Goal: Information Seeking & Learning: Stay updated

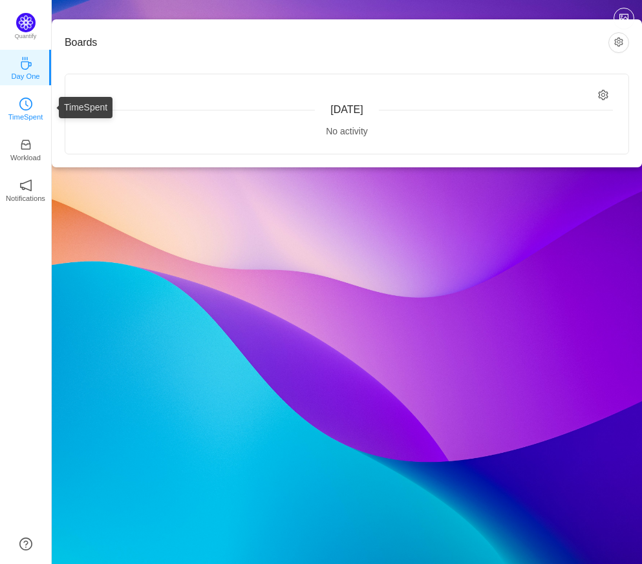
click at [28, 118] on p "TimeSpent" at bounding box center [25, 117] width 35 height 12
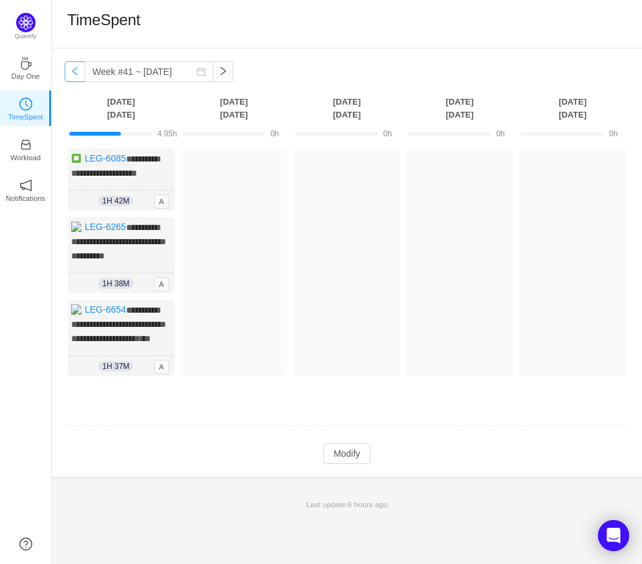
click at [76, 72] on button "button" at bounding box center [75, 71] width 21 height 21
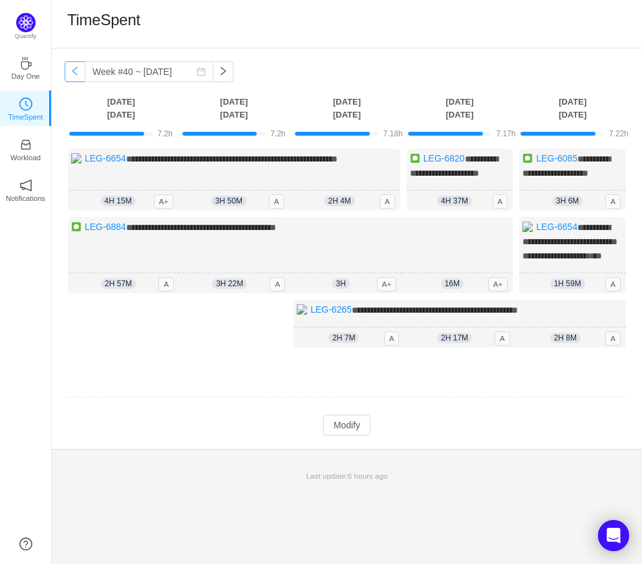
click at [76, 72] on button "button" at bounding box center [75, 71] width 21 height 21
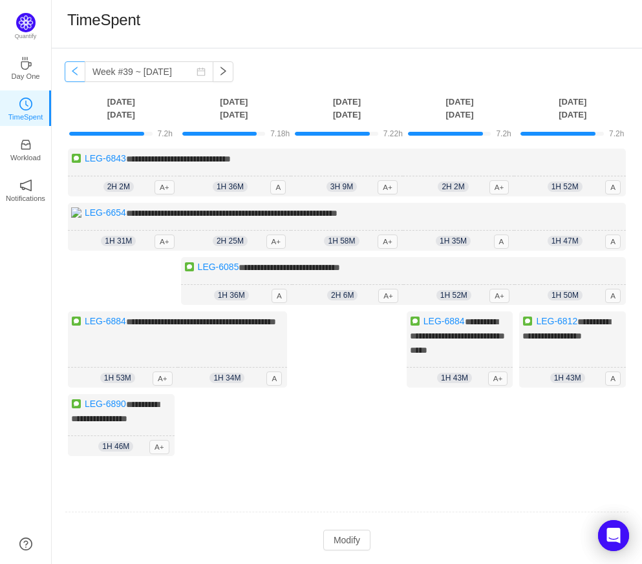
click at [76, 72] on button "button" at bounding box center [75, 71] width 21 height 21
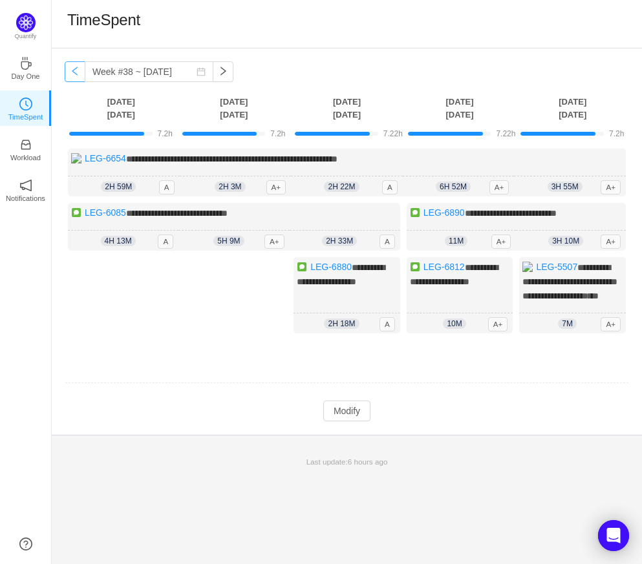
click at [76, 72] on button "button" at bounding box center [75, 71] width 21 height 21
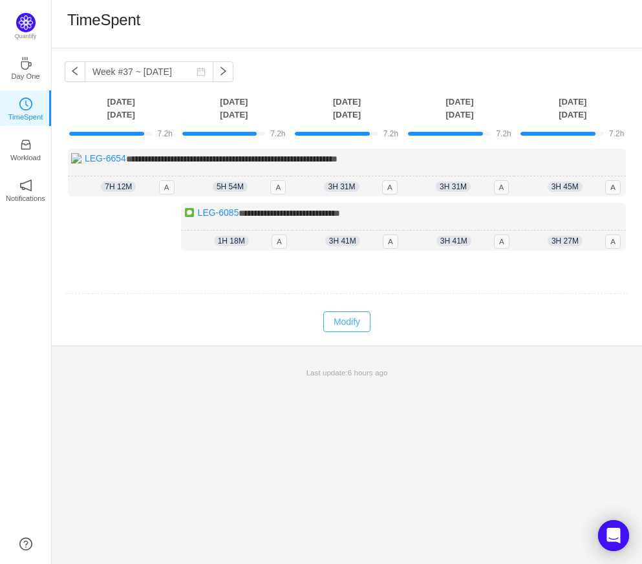
click at [342, 323] on button "Modify" at bounding box center [346, 321] width 47 height 21
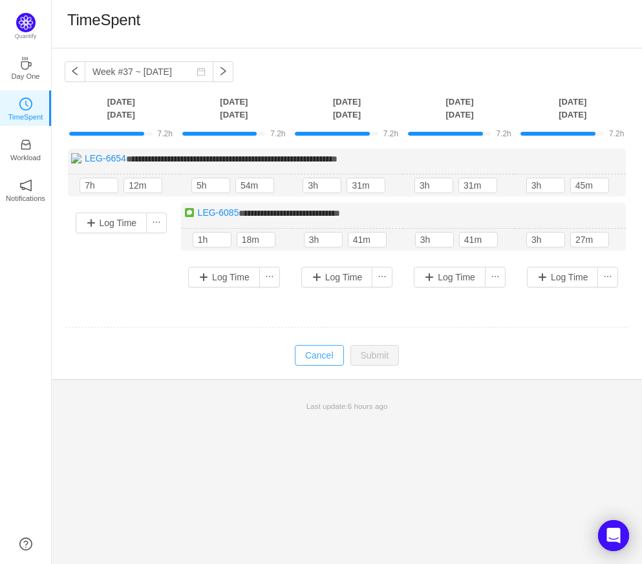
click at [329, 350] on button "Cancel" at bounding box center [319, 355] width 49 height 21
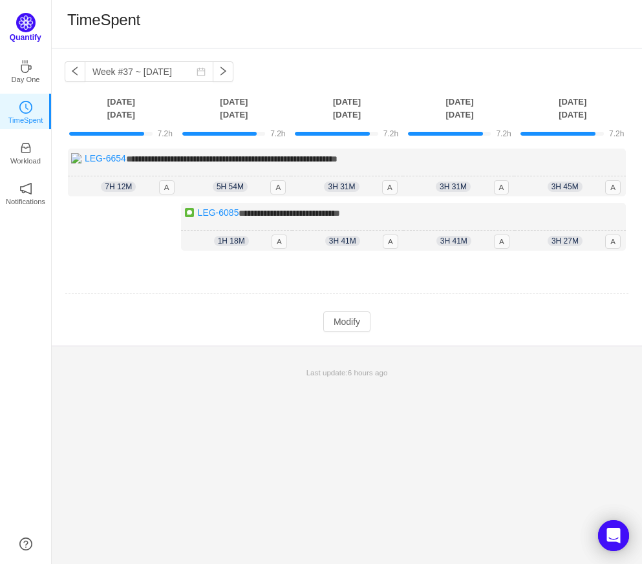
click at [29, 21] on img at bounding box center [25, 22] width 19 height 19
click at [25, 37] on p "Quantify" at bounding box center [26, 38] width 32 height 12
click at [213, 70] on button "button" at bounding box center [223, 71] width 21 height 21
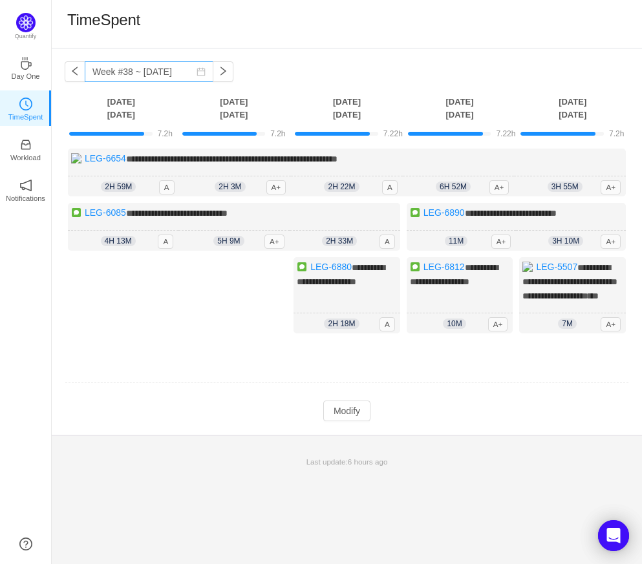
click at [196, 72] on icon "icon: calendar" at bounding box center [200, 71] width 9 height 9
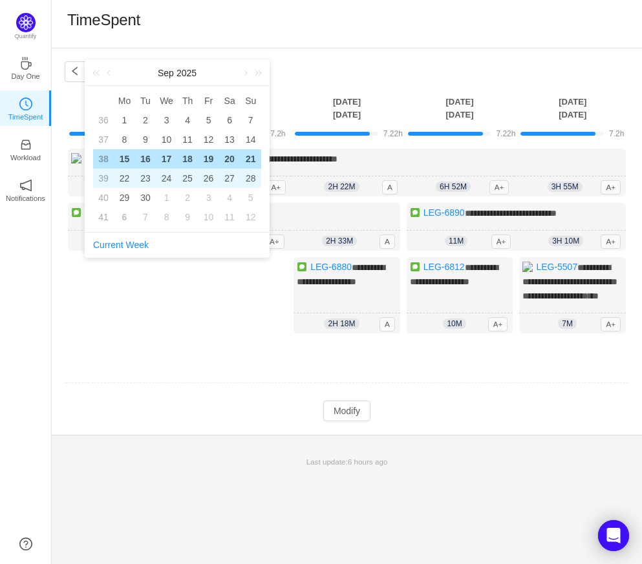
click at [167, 179] on div "24" at bounding box center [167, 179] width 16 height 16
type input "Week #39 ~ Sep 22"
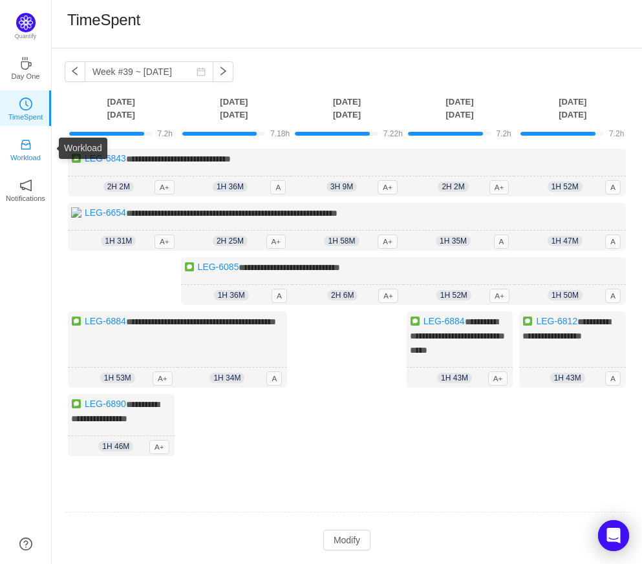
click at [21, 152] on p "Workload" at bounding box center [25, 158] width 30 height 12
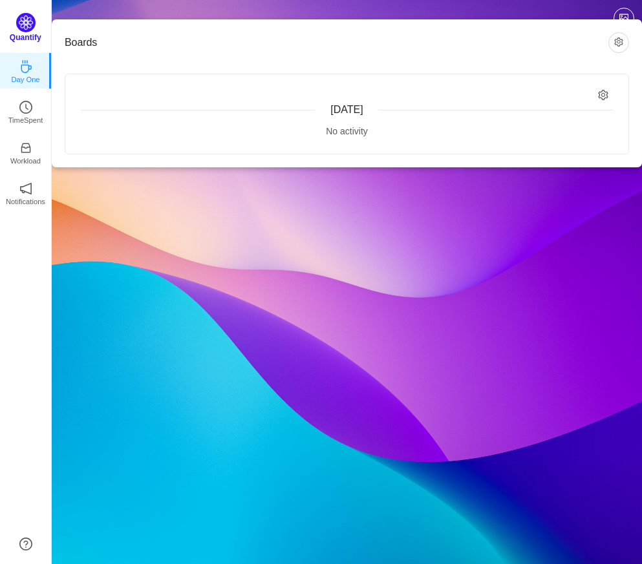
click at [30, 25] on img at bounding box center [25, 22] width 19 height 19
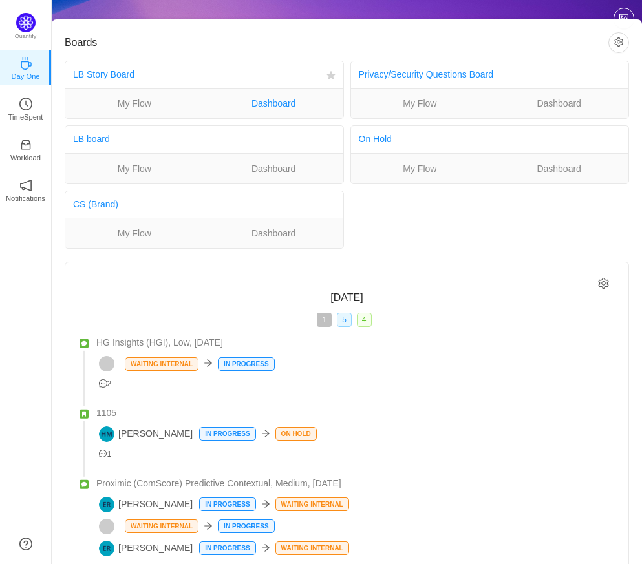
click at [273, 103] on link "Dashboard" at bounding box center [273, 103] width 139 height 14
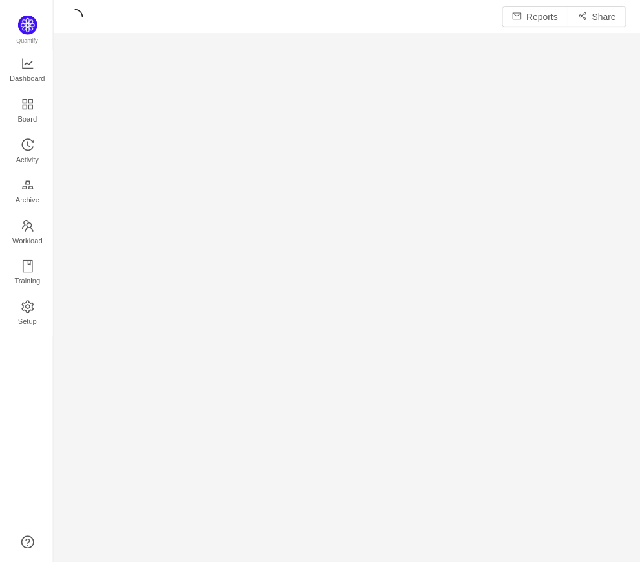
scroll to position [565, 590]
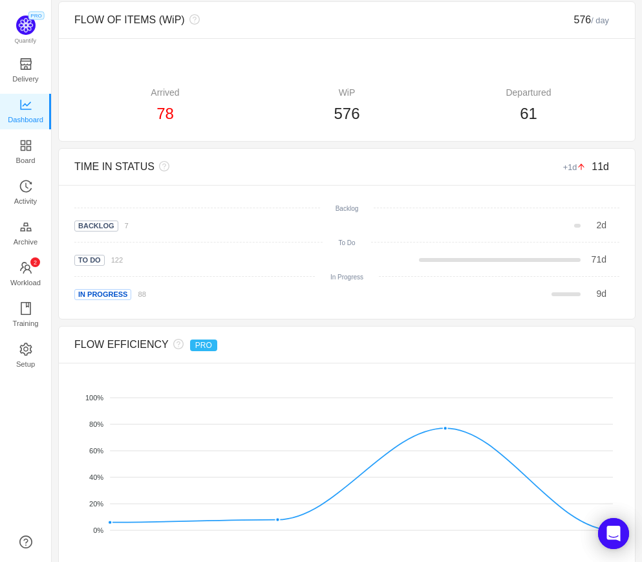
scroll to position [402, 0]
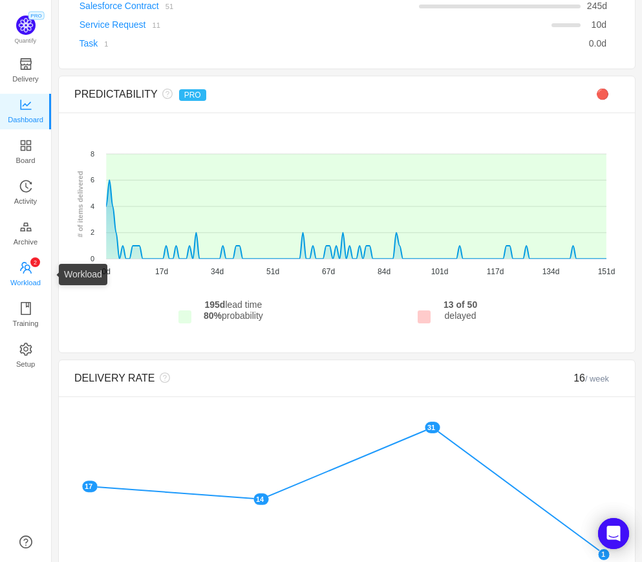
click at [28, 265] on icon "icon: team" at bounding box center [26, 268] width 12 height 12
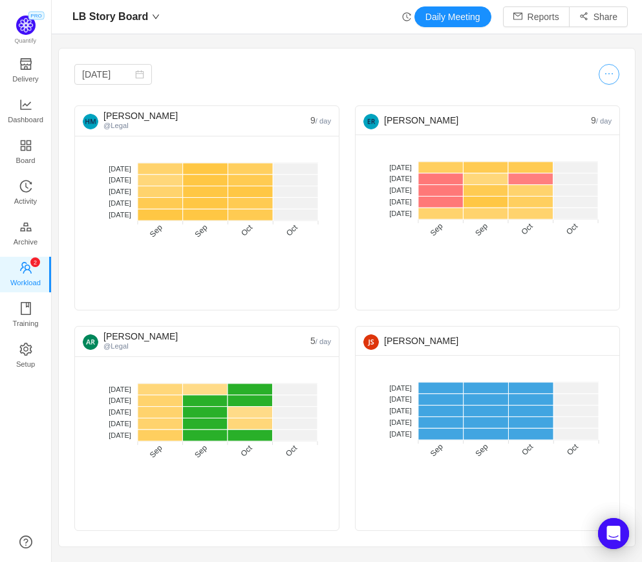
click at [609, 72] on button "button" at bounding box center [608, 74] width 21 height 21
click at [598, 108] on button "button" at bounding box center [599, 108] width 28 height 14
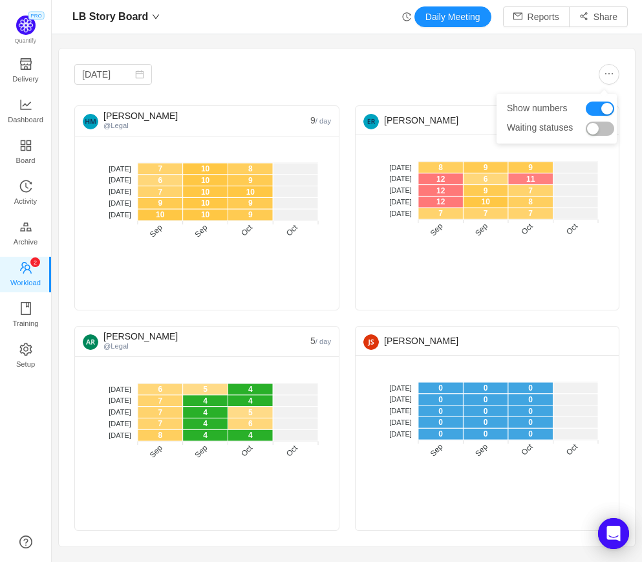
click at [594, 128] on button "button" at bounding box center [599, 128] width 28 height 14
click at [355, 83] on div at bounding box center [483, 74] width 273 height 21
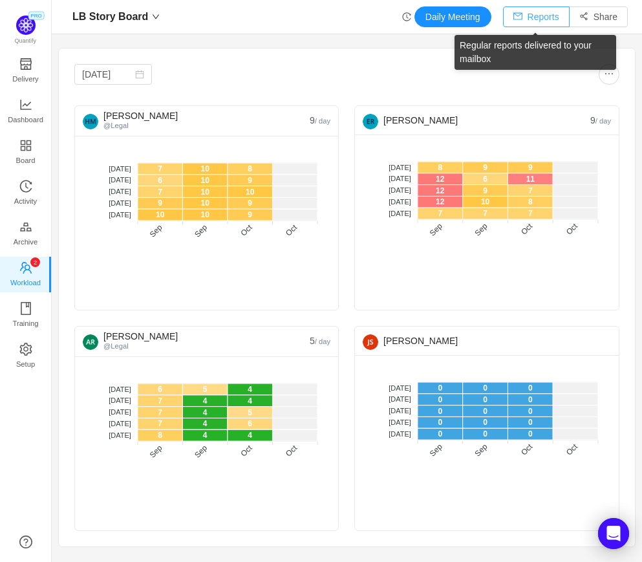
click at [540, 19] on button "Reports" at bounding box center [536, 16] width 67 height 21
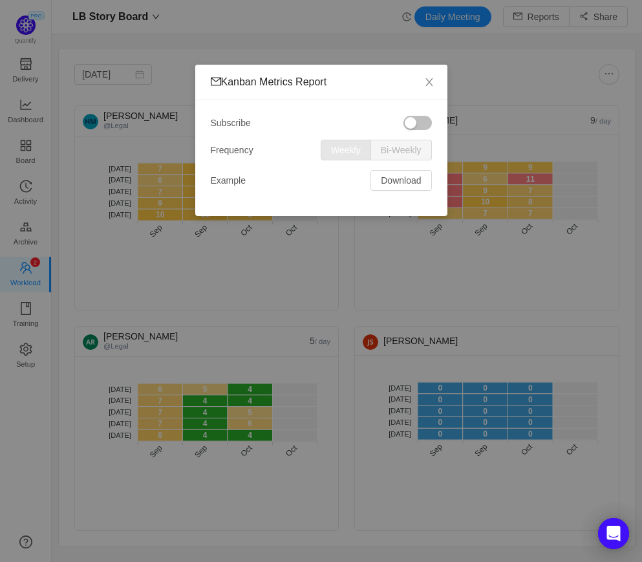
click at [411, 123] on button "button" at bounding box center [417, 123] width 28 height 14
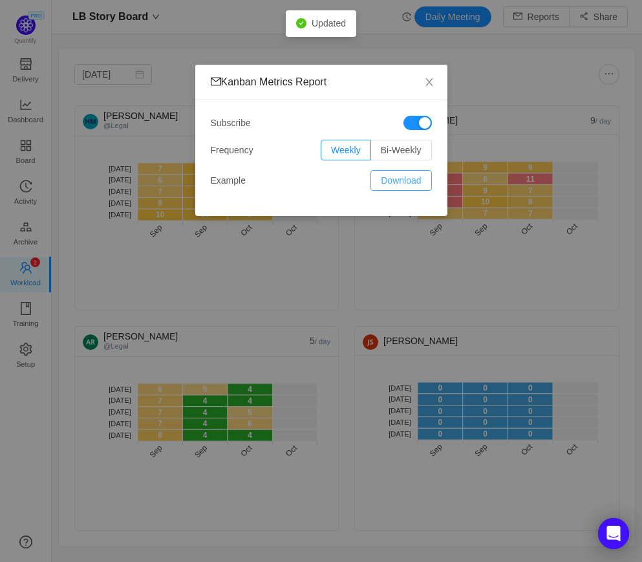
click at [403, 180] on button "Download" at bounding box center [400, 180] width 61 height 21
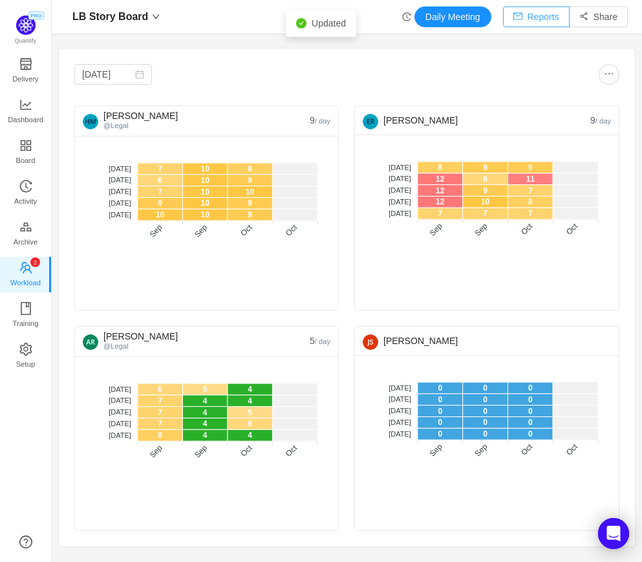
scroll to position [6, 6]
click at [109, 73] on input "[DATE]" at bounding box center [113, 74] width 78 height 21
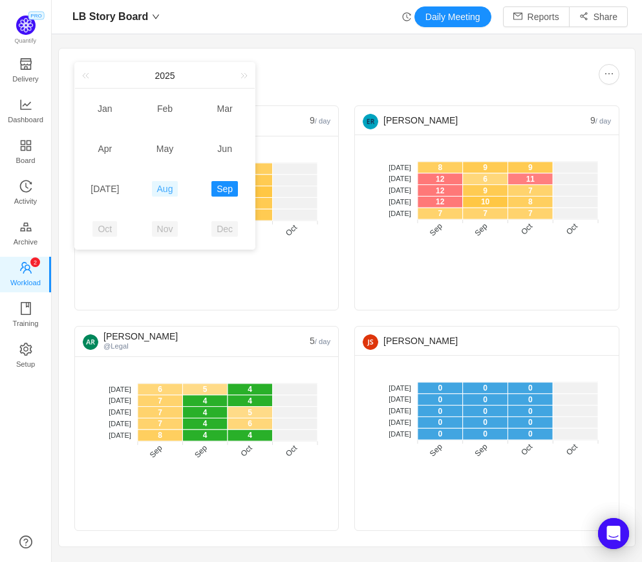
click at [161, 194] on link "Aug" at bounding box center [165, 189] width 26 height 16
type input "[DATE]"
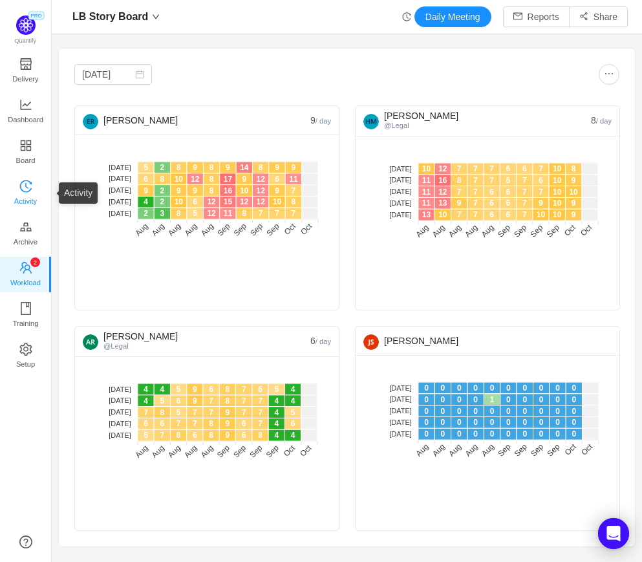
click at [24, 191] on span "Activity" at bounding box center [25, 201] width 23 height 26
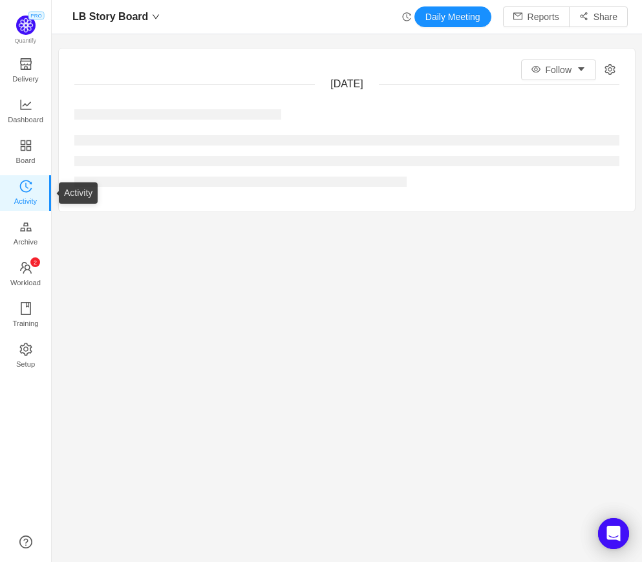
click at [26, 196] on span "Activity" at bounding box center [25, 201] width 23 height 26
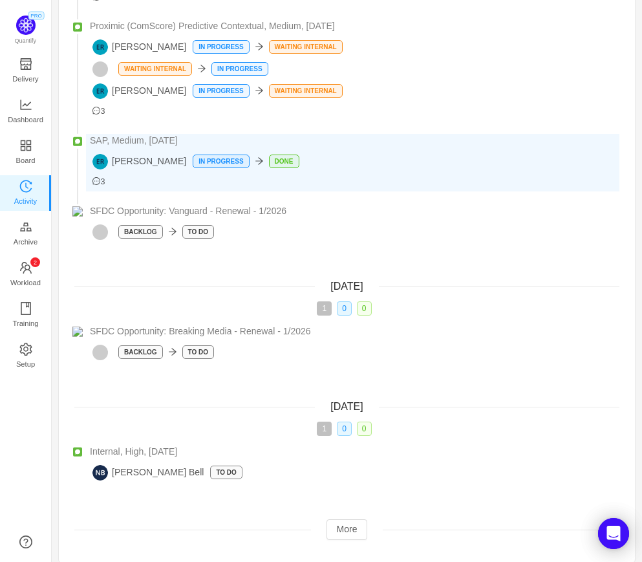
scroll to position [241, 0]
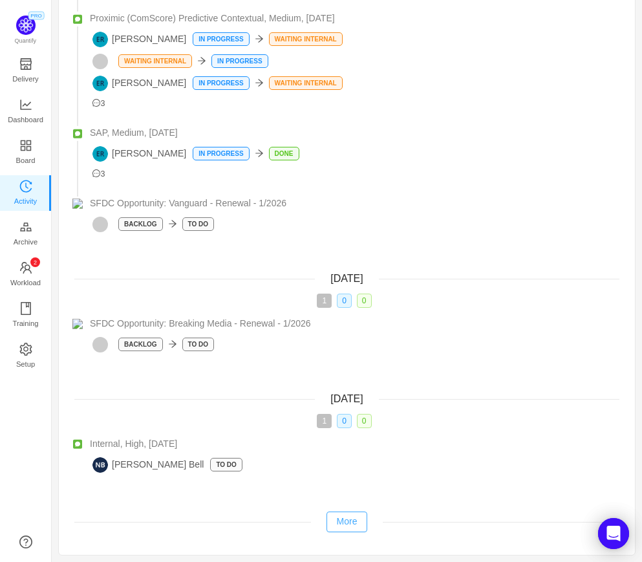
click at [346, 519] on button "More" at bounding box center [346, 521] width 41 height 21
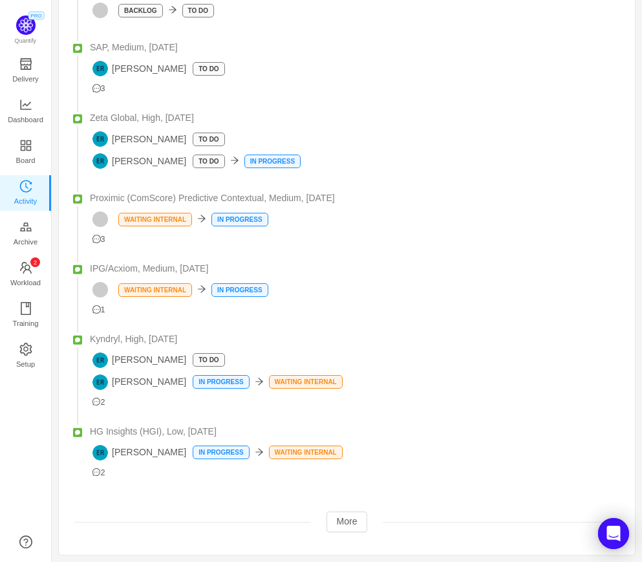
scroll to position [1207, 0]
click at [342, 519] on button "More" at bounding box center [346, 521] width 41 height 21
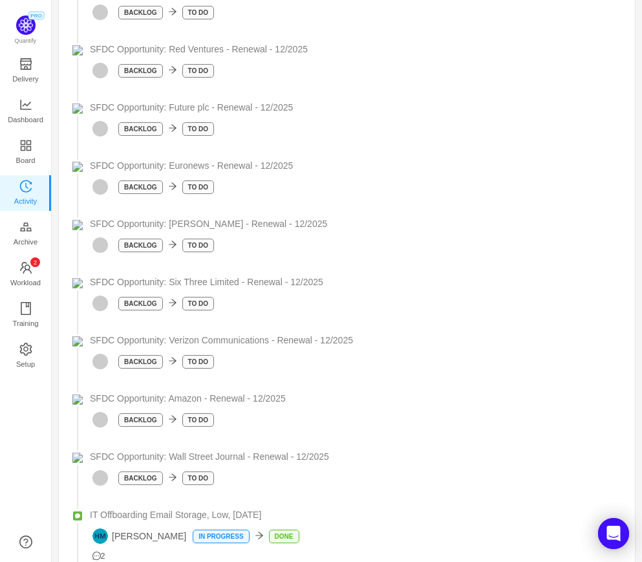
scroll to position [3706, 0]
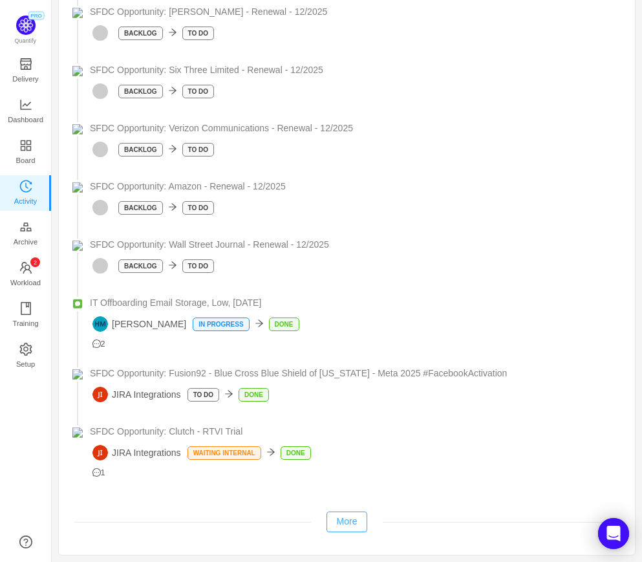
click at [346, 524] on button "More" at bounding box center [346, 521] width 41 height 21
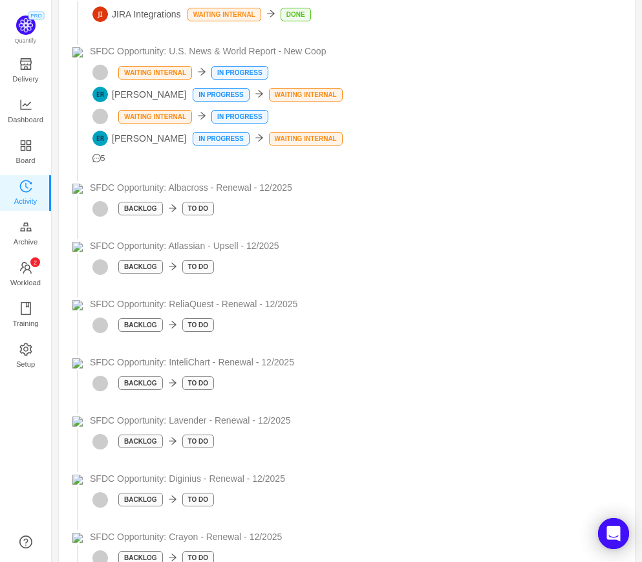
scroll to position [5500, 0]
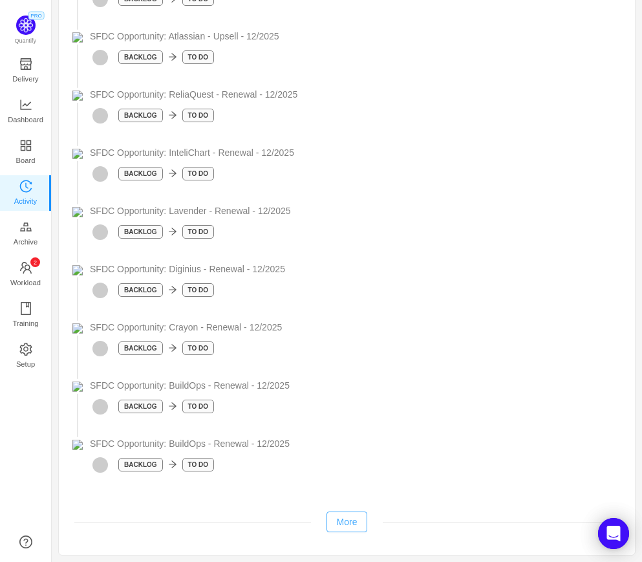
click at [345, 525] on button "More" at bounding box center [346, 521] width 41 height 21
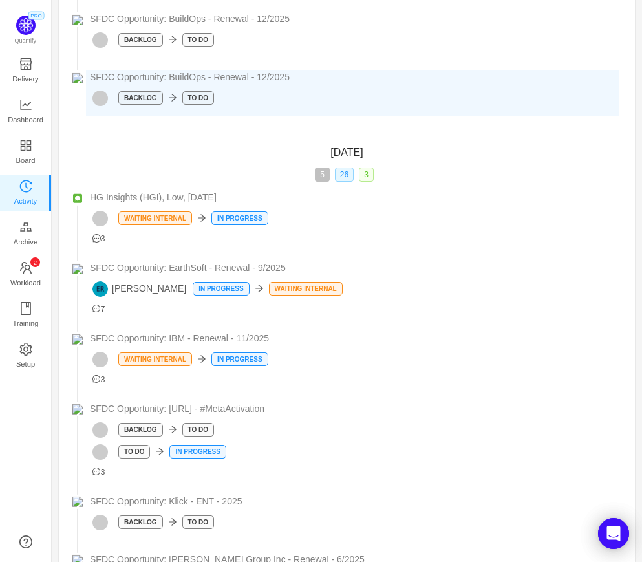
scroll to position [5865, 0]
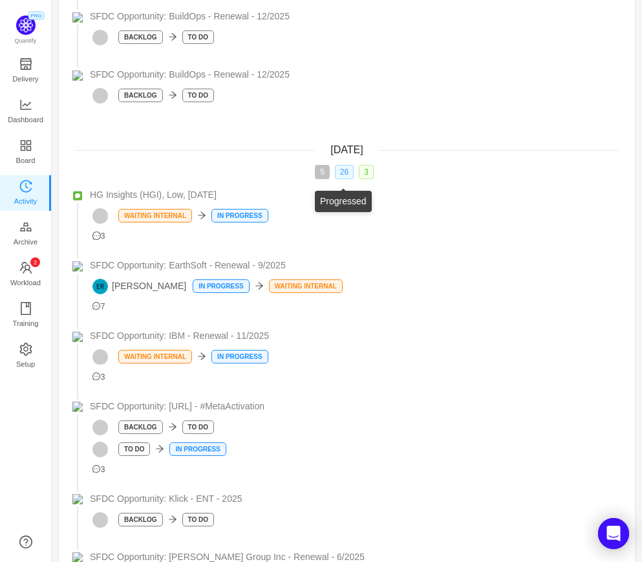
click at [347, 177] on span "26" at bounding box center [344, 172] width 19 height 14
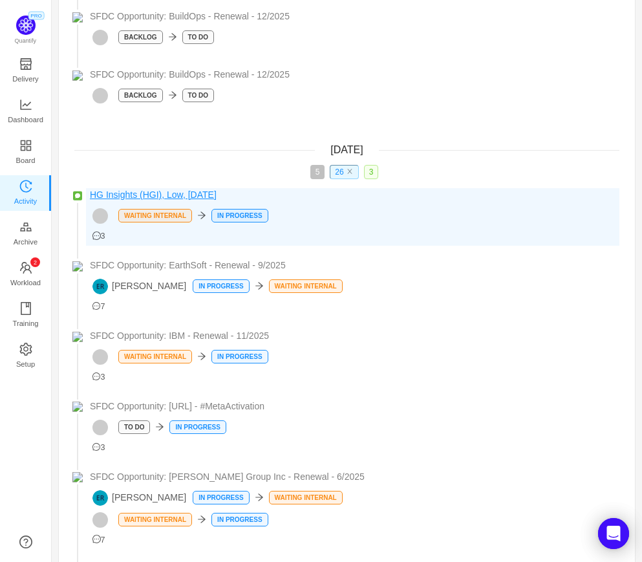
click at [355, 202] on link "HG Insights (HGI), Low, [DATE]" at bounding box center [354, 195] width 529 height 14
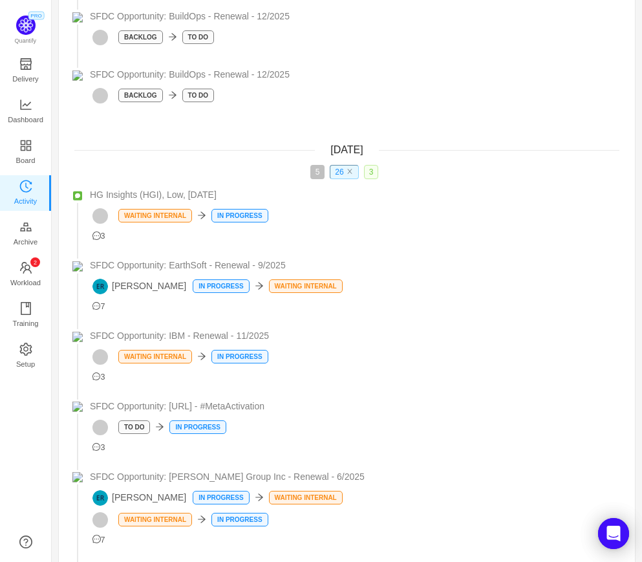
click at [372, 177] on span "3" at bounding box center [371, 172] width 15 height 14
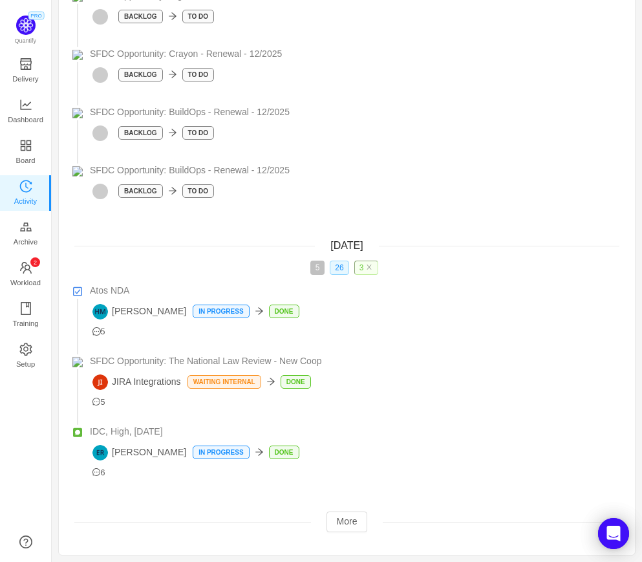
scroll to position [5774, 0]
click at [344, 518] on button "More" at bounding box center [346, 521] width 41 height 21
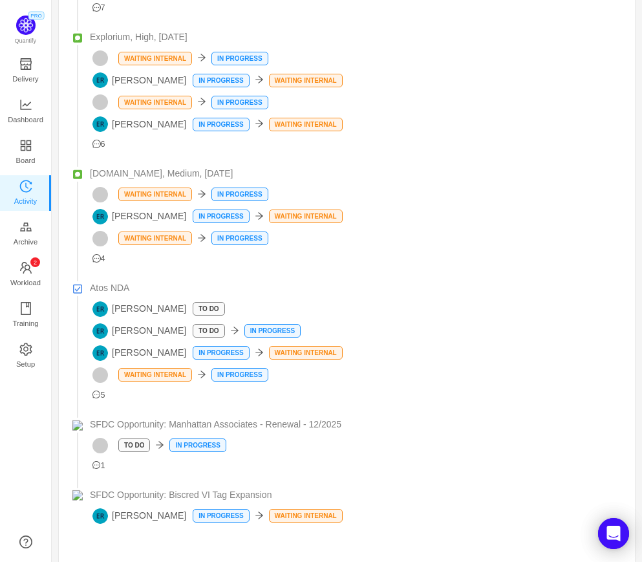
scroll to position [9387, 0]
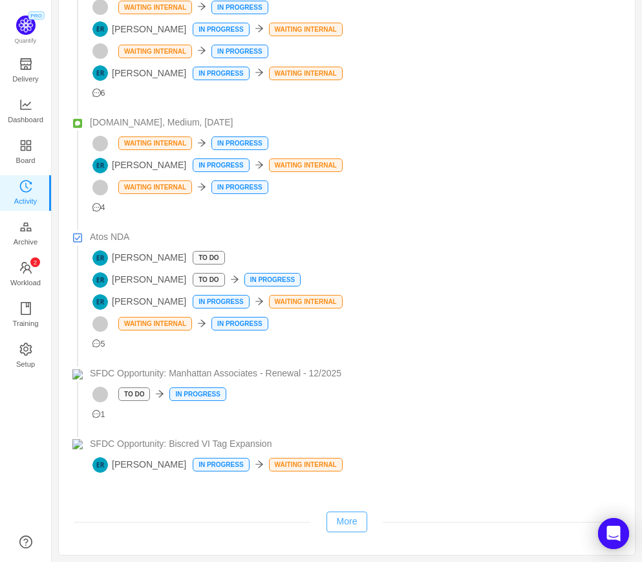
click at [344, 527] on button "More" at bounding box center [346, 521] width 41 height 21
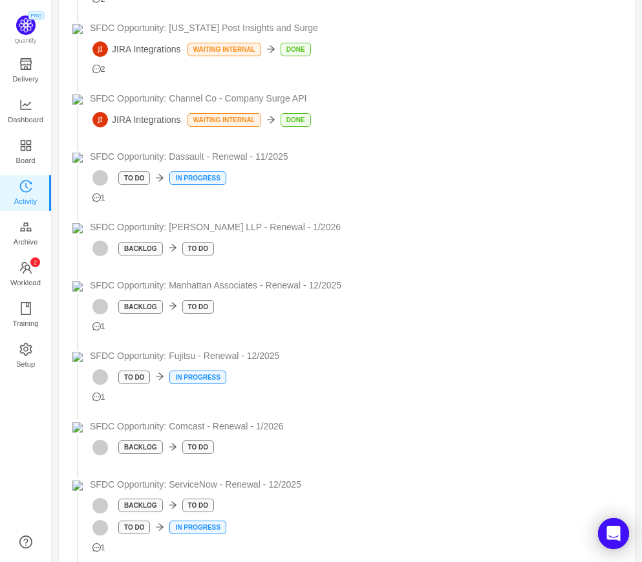
scroll to position [10231, 0]
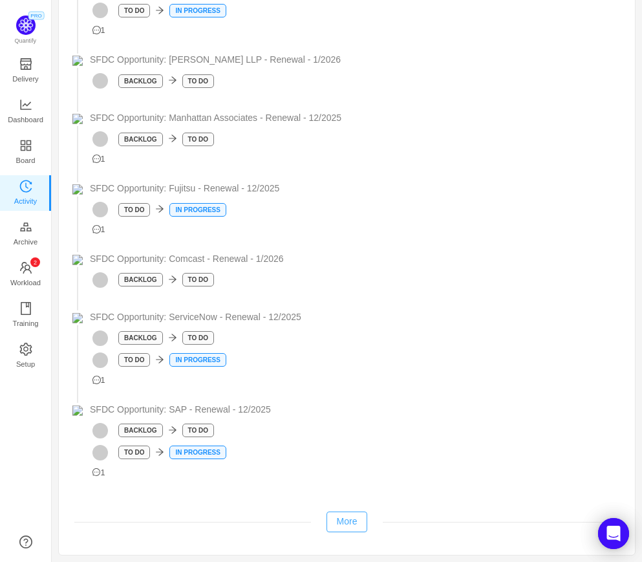
click at [346, 520] on button "More" at bounding box center [346, 521] width 41 height 21
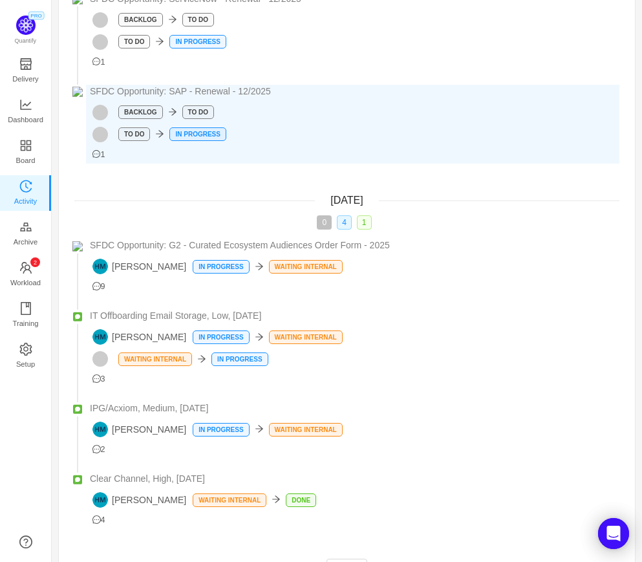
scroll to position [10633, 0]
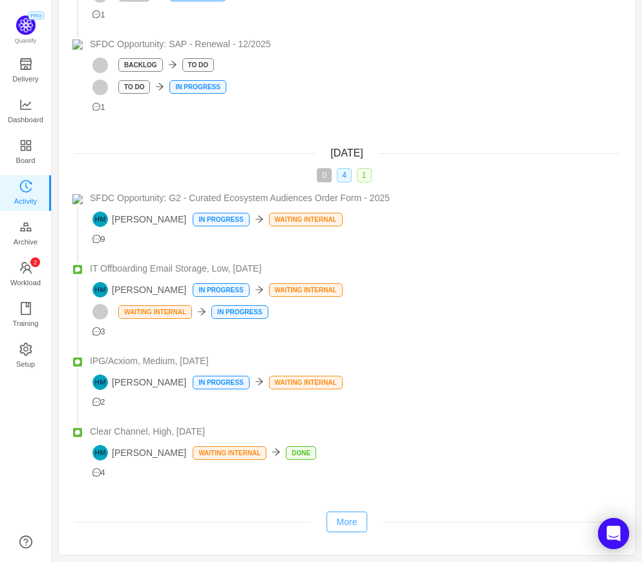
click at [349, 523] on button "More" at bounding box center [346, 521] width 41 height 21
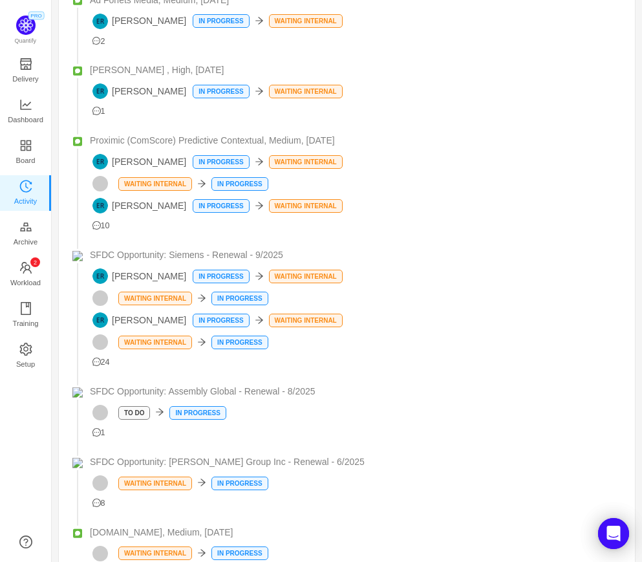
scroll to position [12637, 0]
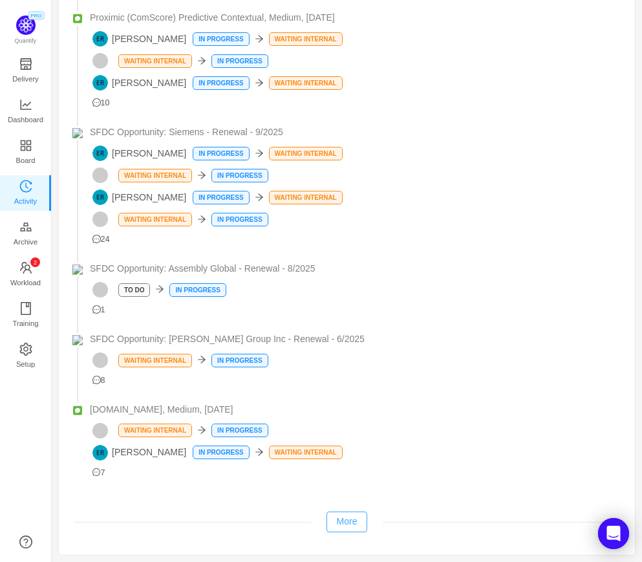
click at [340, 524] on button "More" at bounding box center [346, 521] width 41 height 21
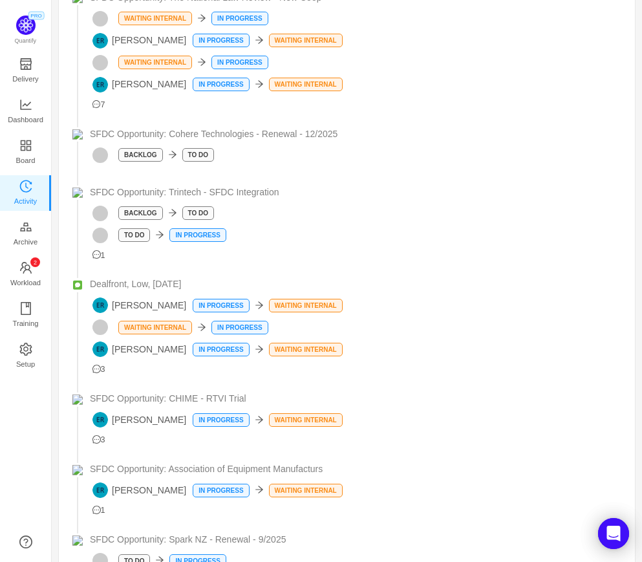
scroll to position [14393, 0]
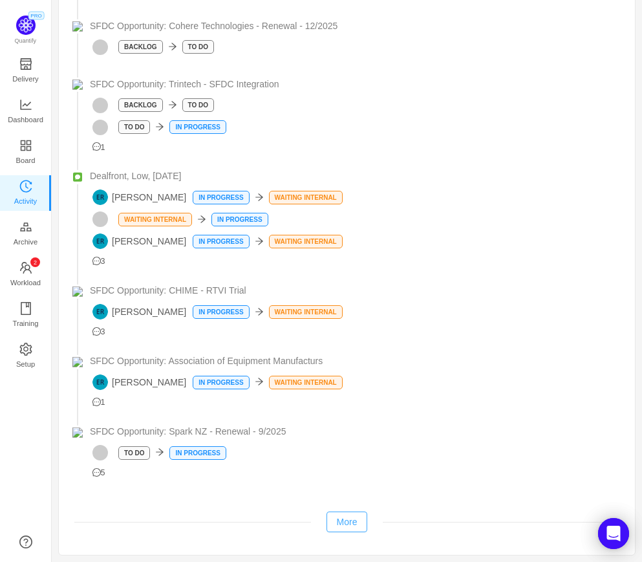
click at [340, 524] on button "More" at bounding box center [346, 521] width 41 height 21
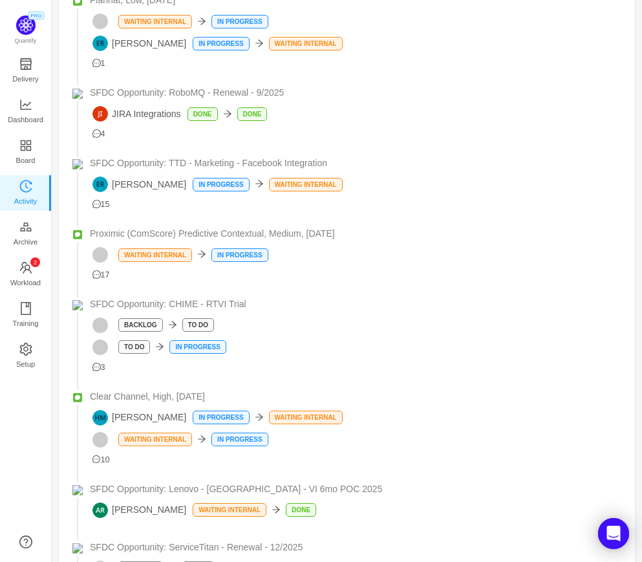
scroll to position [15563, 0]
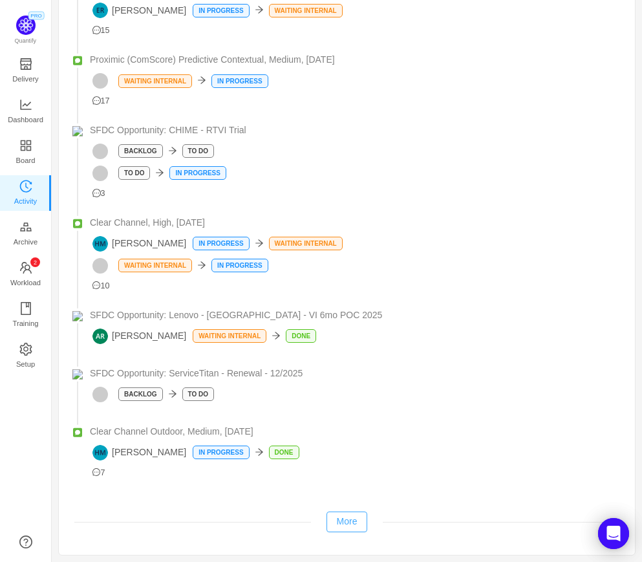
click at [347, 523] on button "More" at bounding box center [346, 521] width 41 height 21
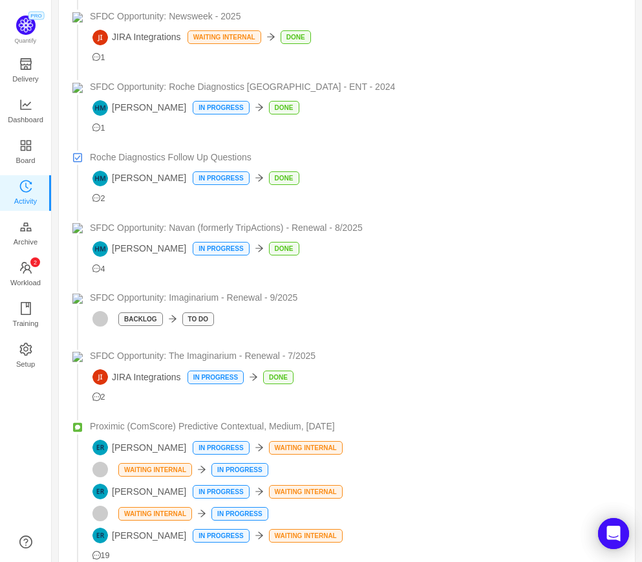
scroll to position [16766, 0]
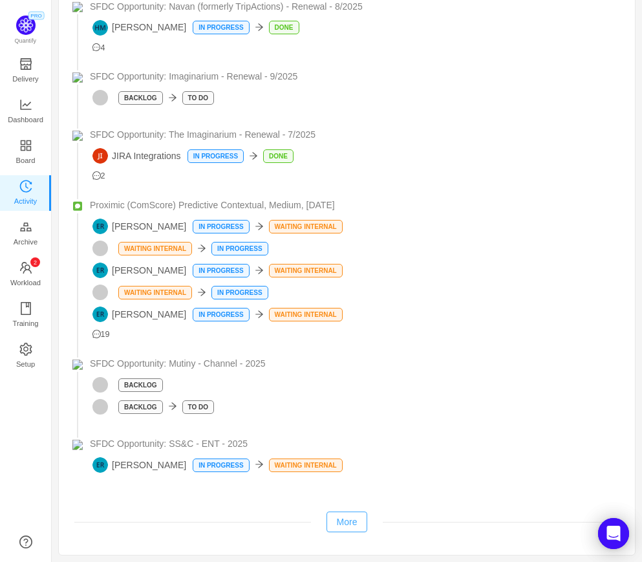
click at [347, 523] on button "More" at bounding box center [346, 521] width 41 height 21
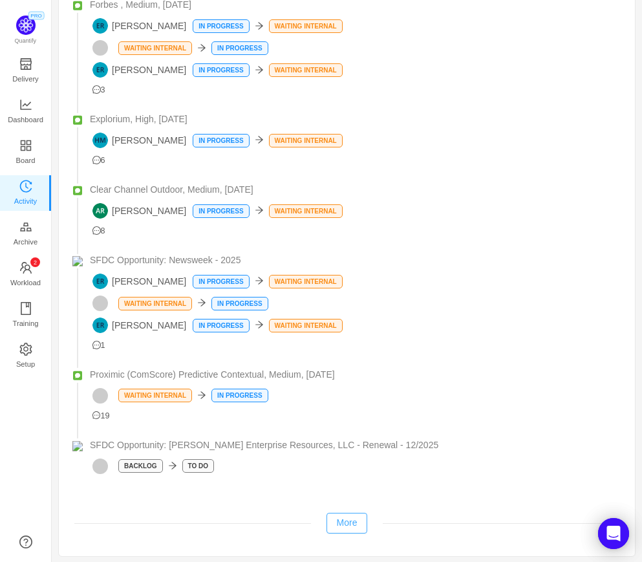
scroll to position [17969, 0]
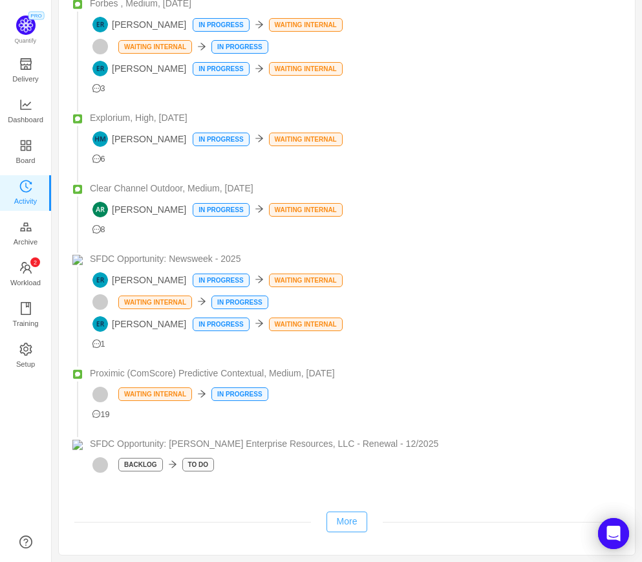
click at [347, 523] on button "More" at bounding box center [346, 521] width 41 height 21
click at [348, 527] on button "More" at bounding box center [346, 521] width 41 height 21
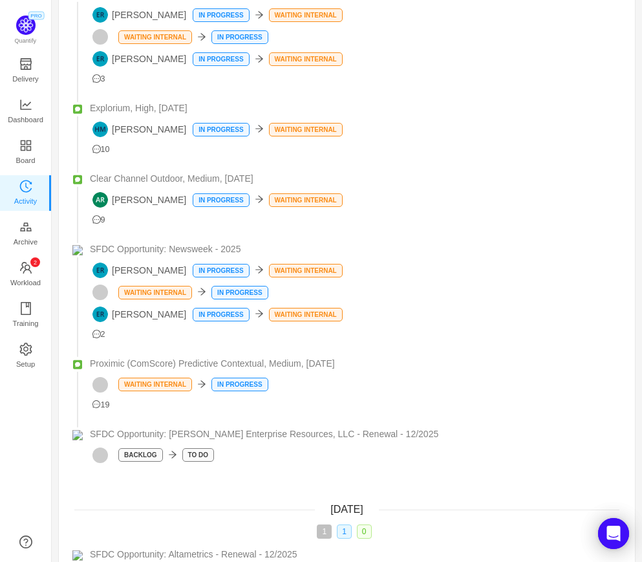
scroll to position [18161, 0]
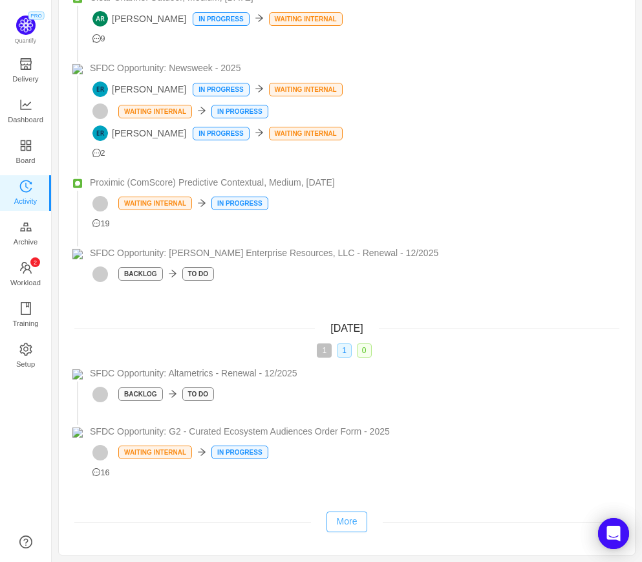
click at [348, 521] on button "More" at bounding box center [346, 521] width 41 height 21
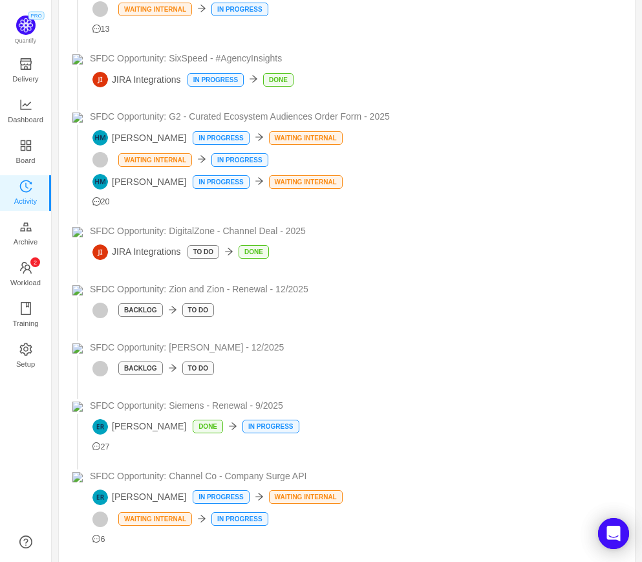
scroll to position [19279, 0]
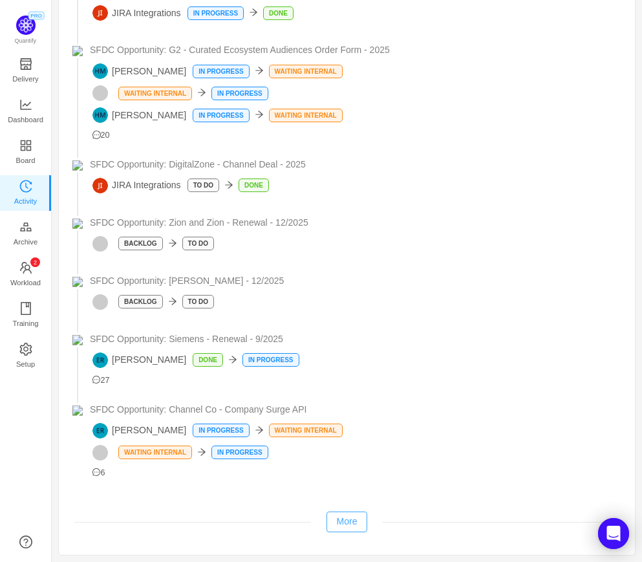
click at [348, 521] on button "More" at bounding box center [346, 521] width 41 height 21
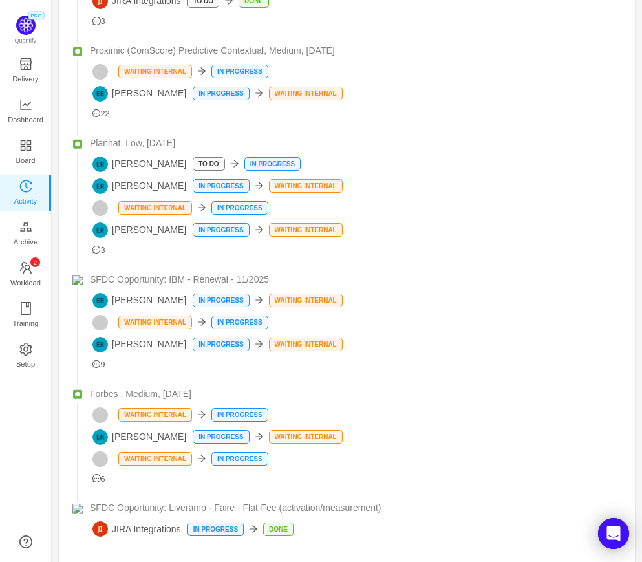
scroll to position [20690, 0]
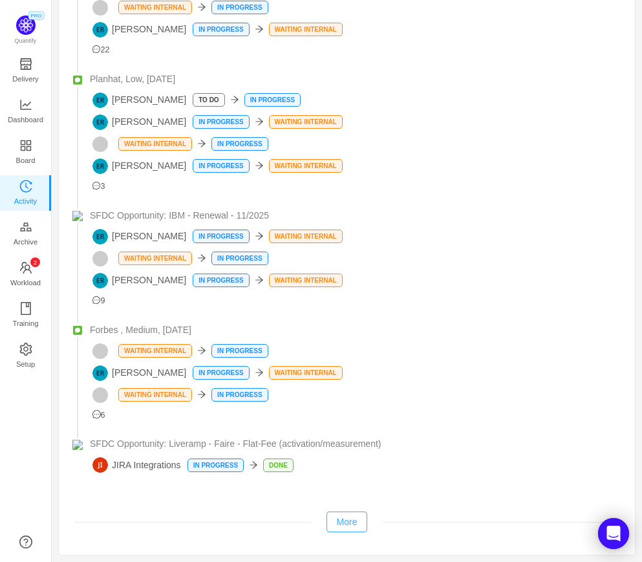
click at [348, 521] on button "More" at bounding box center [346, 521] width 41 height 21
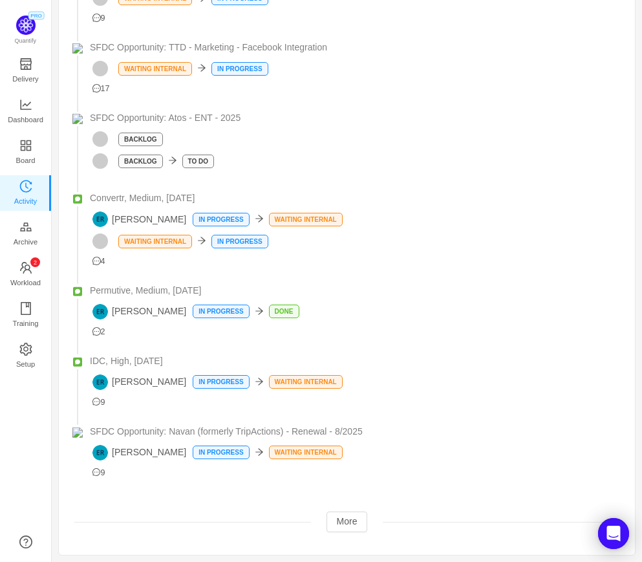
scroll to position [22083, 0]
click at [342, 525] on button "More" at bounding box center [346, 521] width 41 height 21
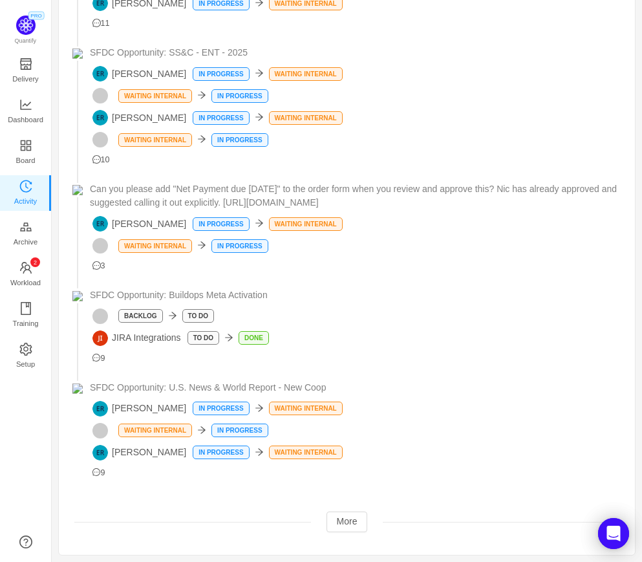
scroll to position [23761, 0]
click at [352, 521] on button "More" at bounding box center [346, 521] width 41 height 21
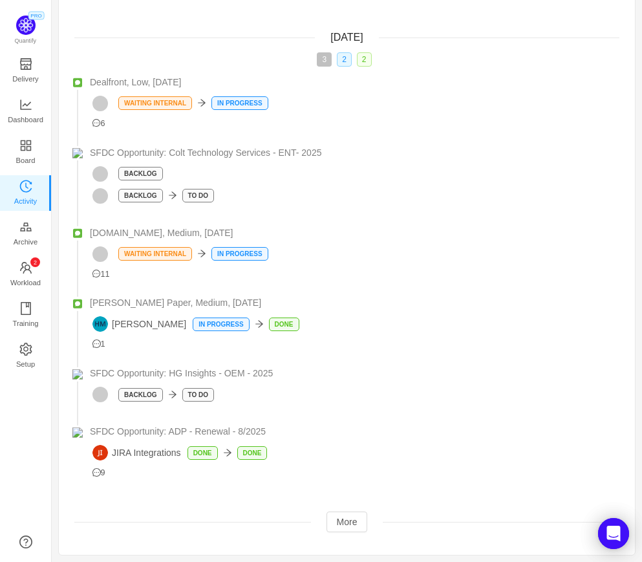
scroll to position [24243, 0]
click at [342, 521] on button "More" at bounding box center [346, 521] width 41 height 21
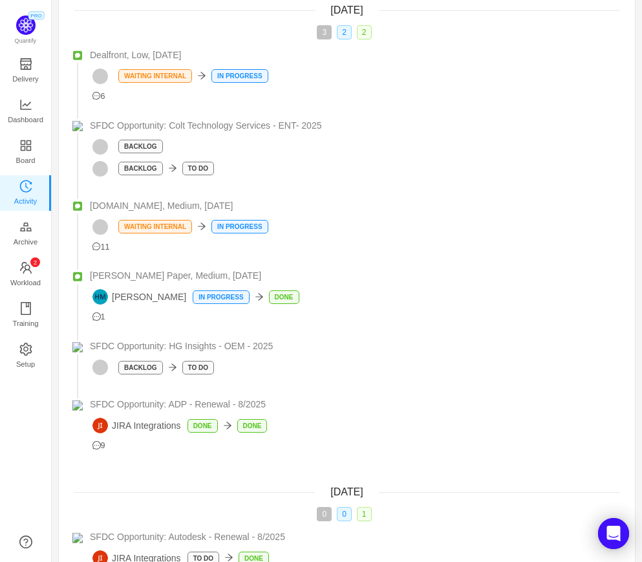
scroll to position [24364, 0]
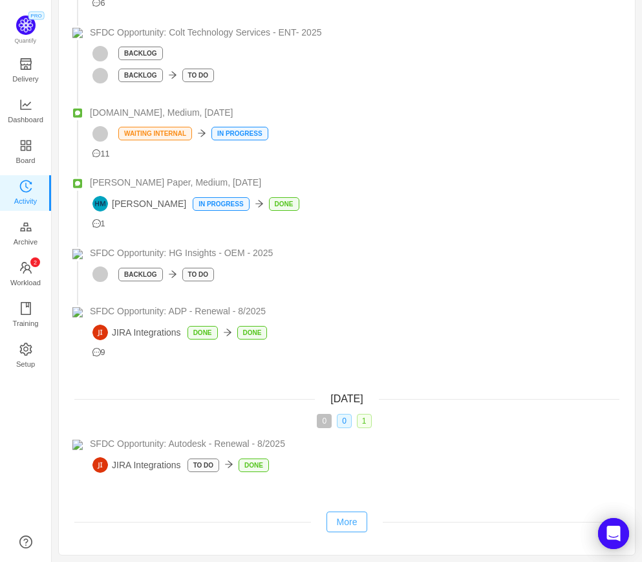
click at [349, 526] on button "More" at bounding box center [346, 521] width 41 height 21
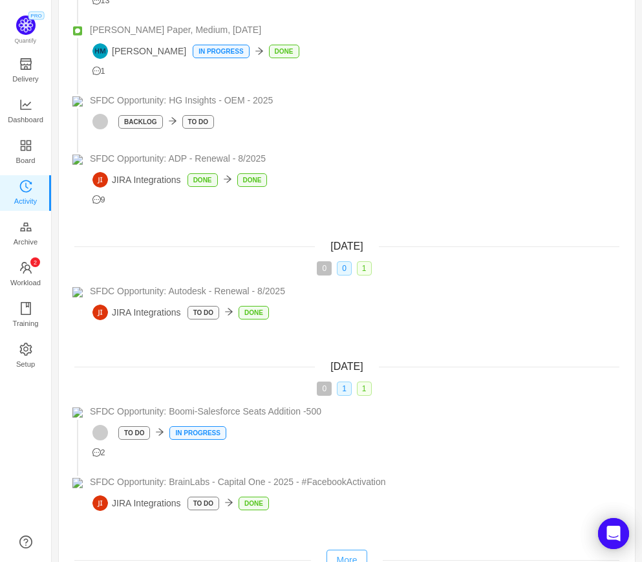
scroll to position [24567, 0]
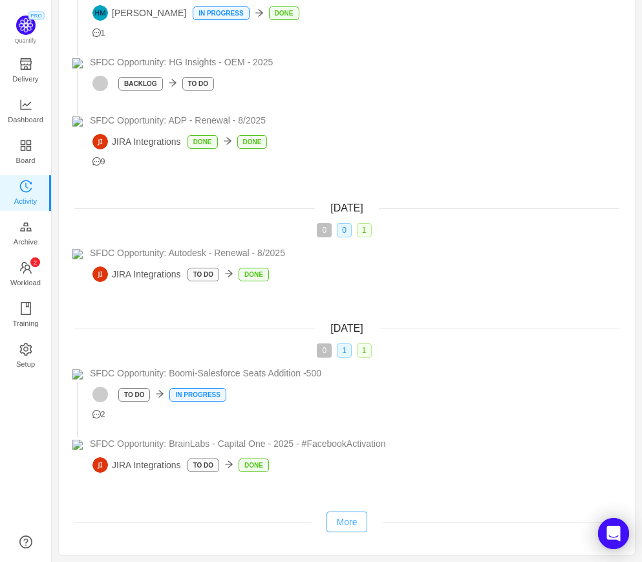
click at [344, 518] on button "More" at bounding box center [346, 521] width 41 height 21
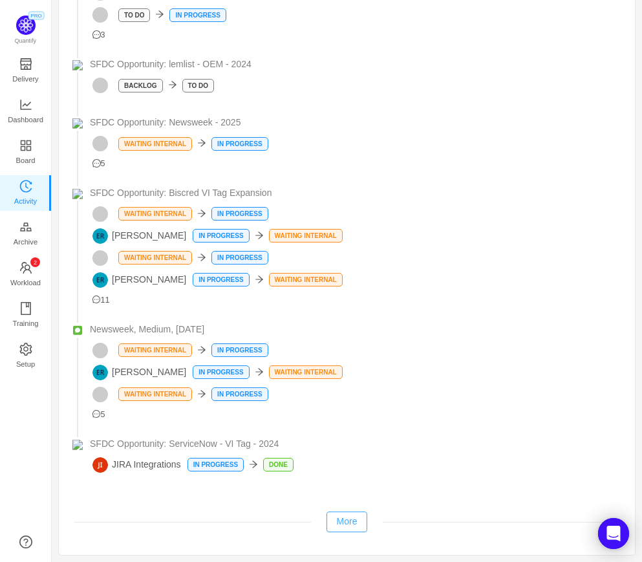
scroll to position [25883, 0]
click at [344, 518] on button "More" at bounding box center [346, 521] width 41 height 21
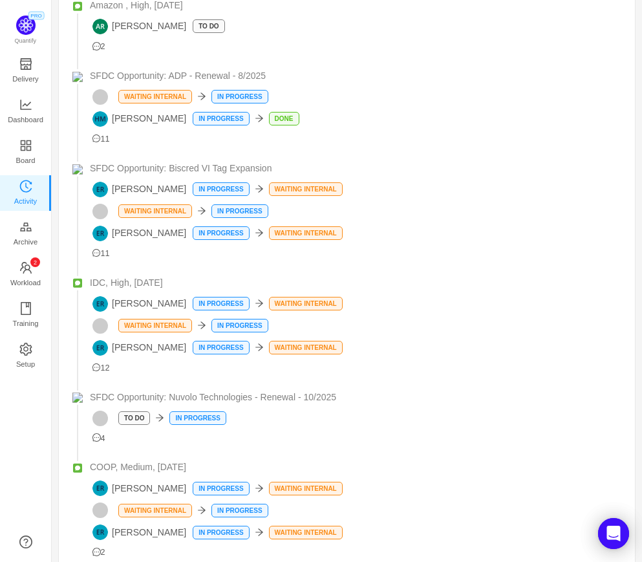
scroll to position [27472, 0]
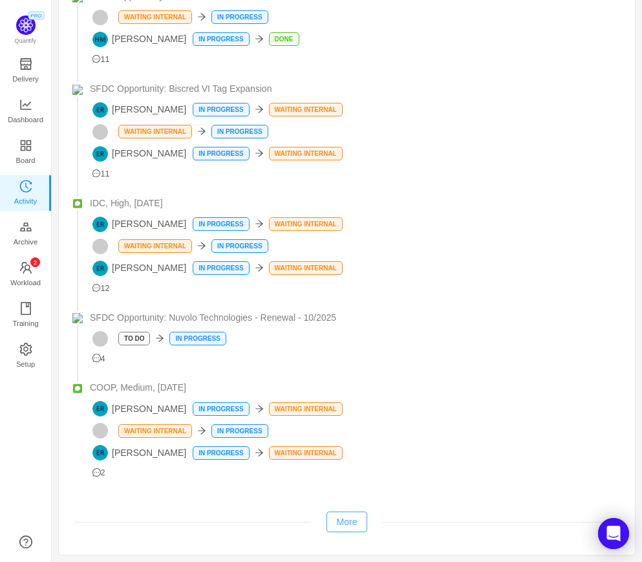
click at [347, 520] on button "More" at bounding box center [346, 521] width 41 height 21
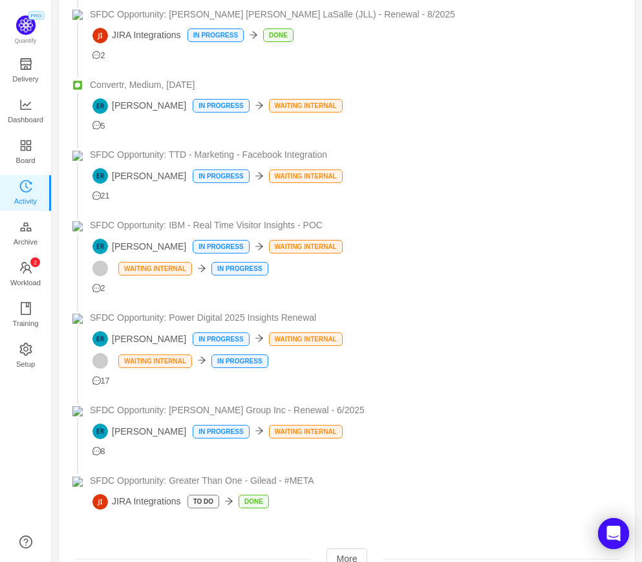
scroll to position [28611, 0]
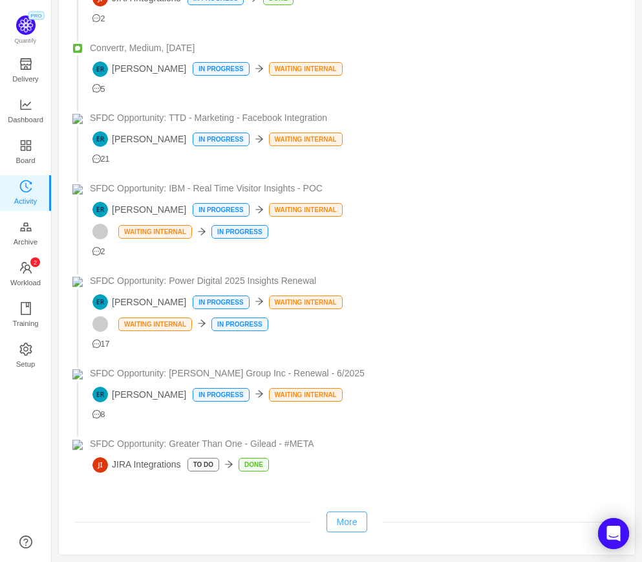
click at [353, 523] on button "More" at bounding box center [346, 521] width 41 height 21
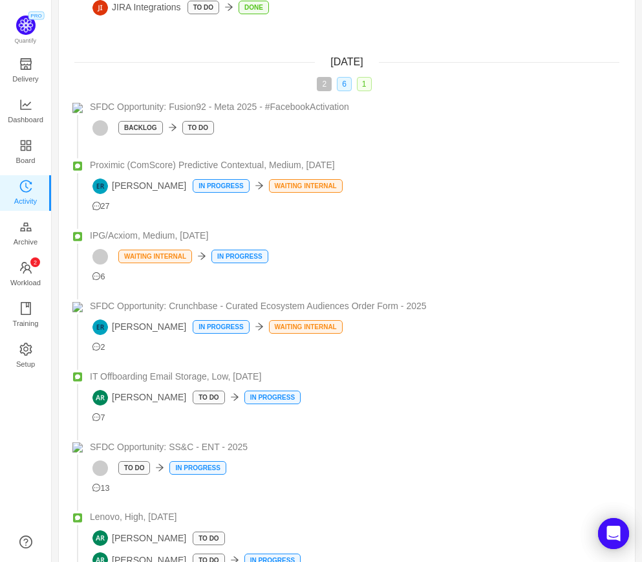
scroll to position [29246, 0]
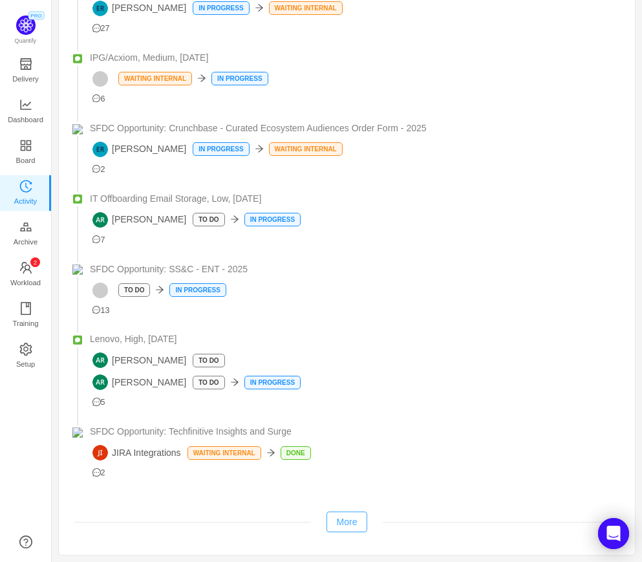
click at [346, 521] on button "More" at bounding box center [346, 521] width 41 height 21
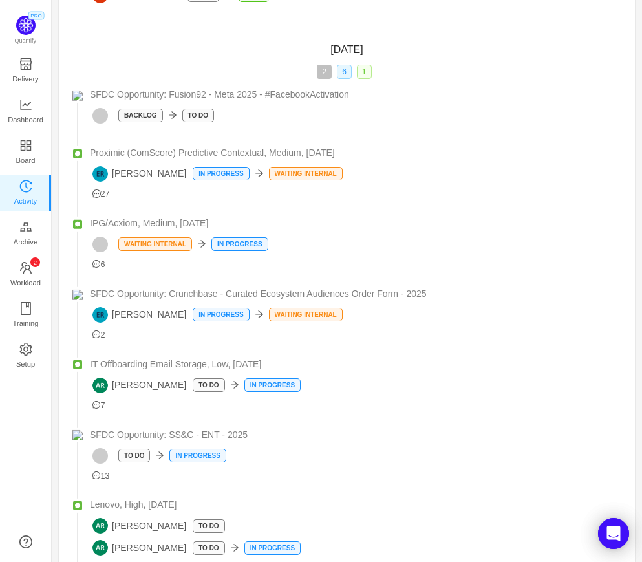
scroll to position [29035, 0]
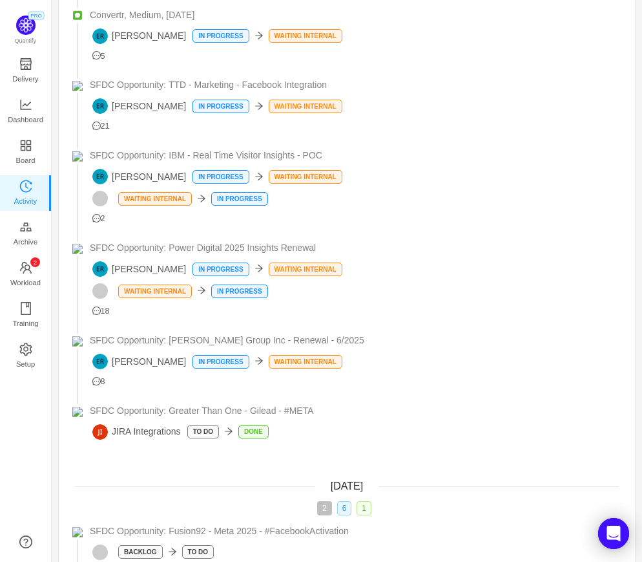
scroll to position [562, 591]
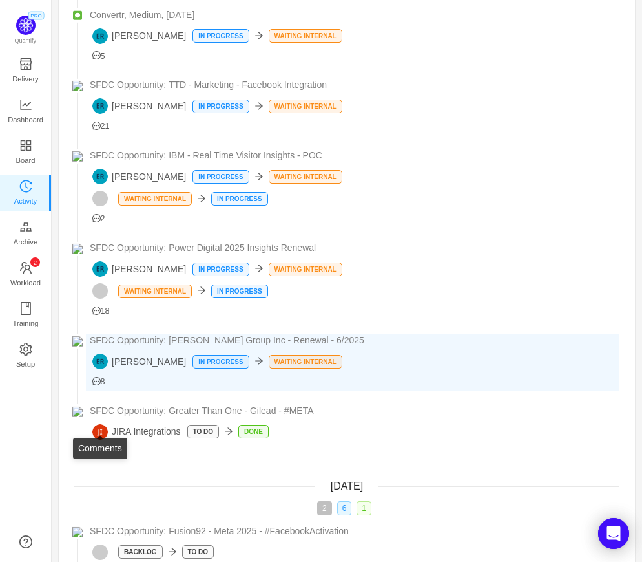
click at [96, 385] on icon "icon: message" at bounding box center [96, 381] width 8 height 8
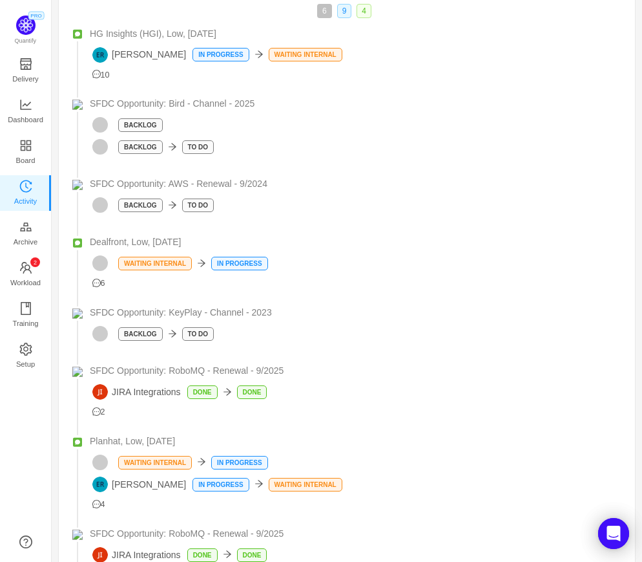
scroll to position [14967, 0]
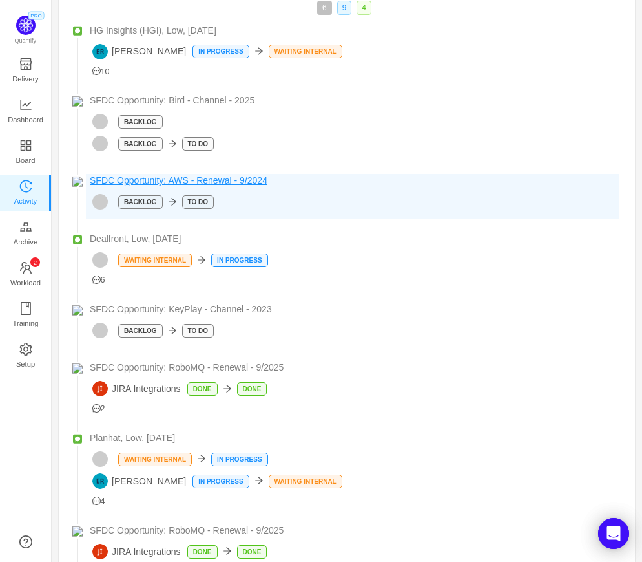
click at [131, 187] on span "SFDC Opportunity: AWS - Renewal - 9/2024" at bounding box center [179, 181] width 178 height 14
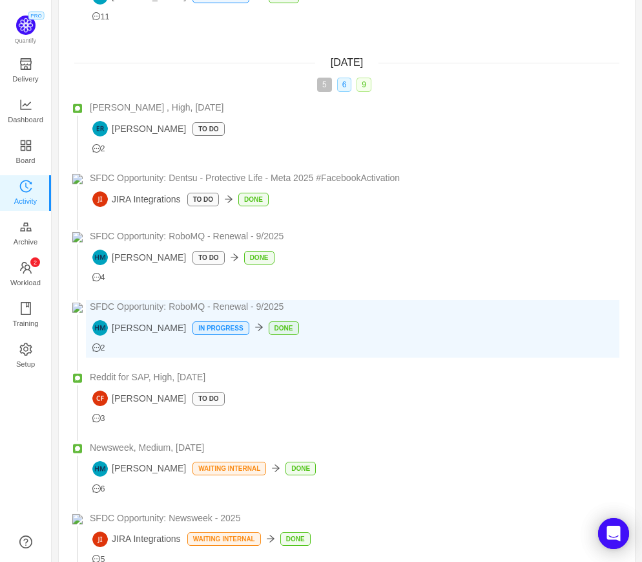
scroll to position [16035, 0]
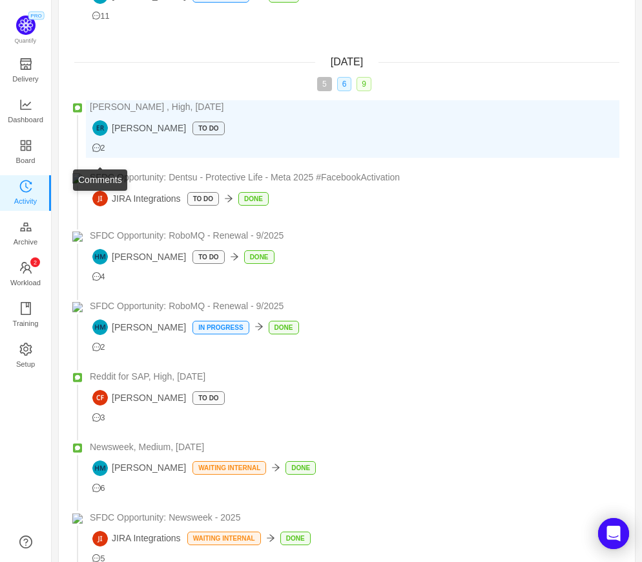
click at [95, 152] on icon "icon: message" at bounding box center [96, 147] width 8 height 8
click at [136, 114] on span "[PERSON_NAME] , High, [DATE]" at bounding box center [157, 107] width 134 height 14
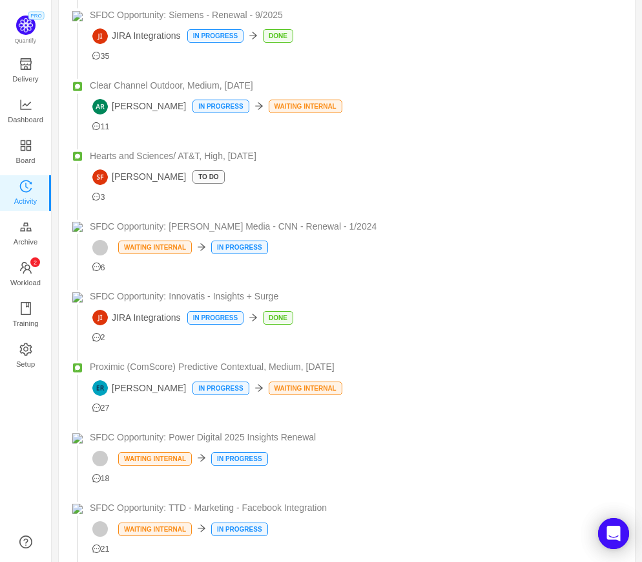
scroll to position [21624, 0]
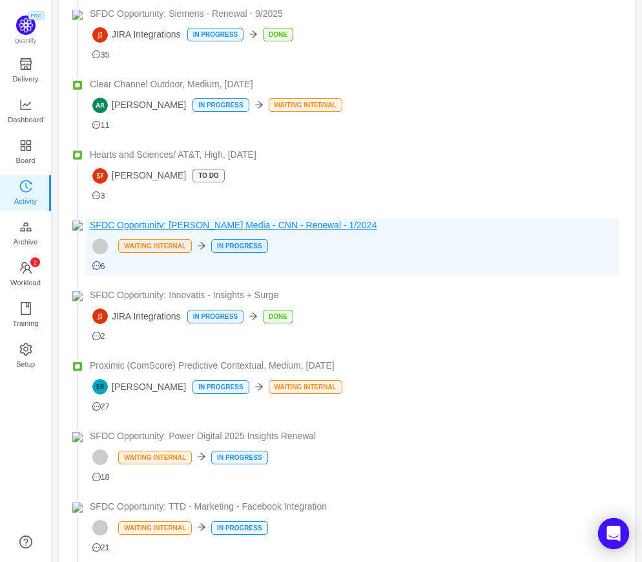
click at [112, 232] on span "SFDC Opportunity: [PERSON_NAME] Media - CNN - Renewal - 1/2024" at bounding box center [233, 225] width 287 height 14
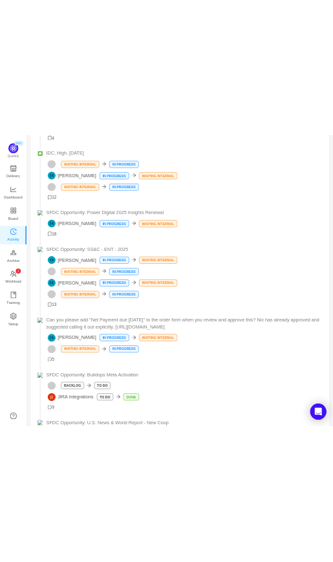
scroll to position [23740, 0]
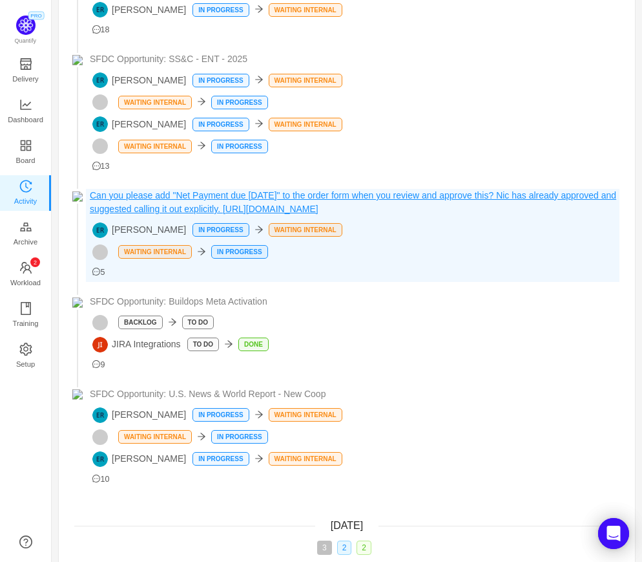
click at [163, 216] on span "Can you please add "Net Payment due [DATE]" to the order form when you review a…" at bounding box center [355, 202] width 530 height 27
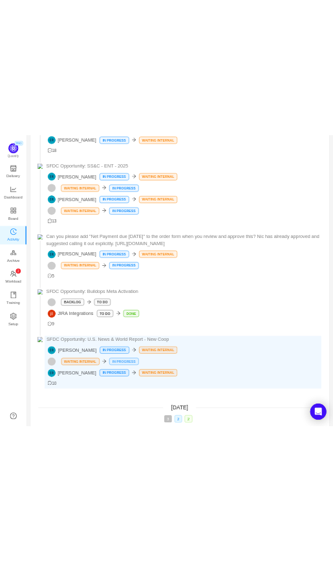
scroll to position [562, 281]
